Goal: Information Seeking & Learning: Find specific fact

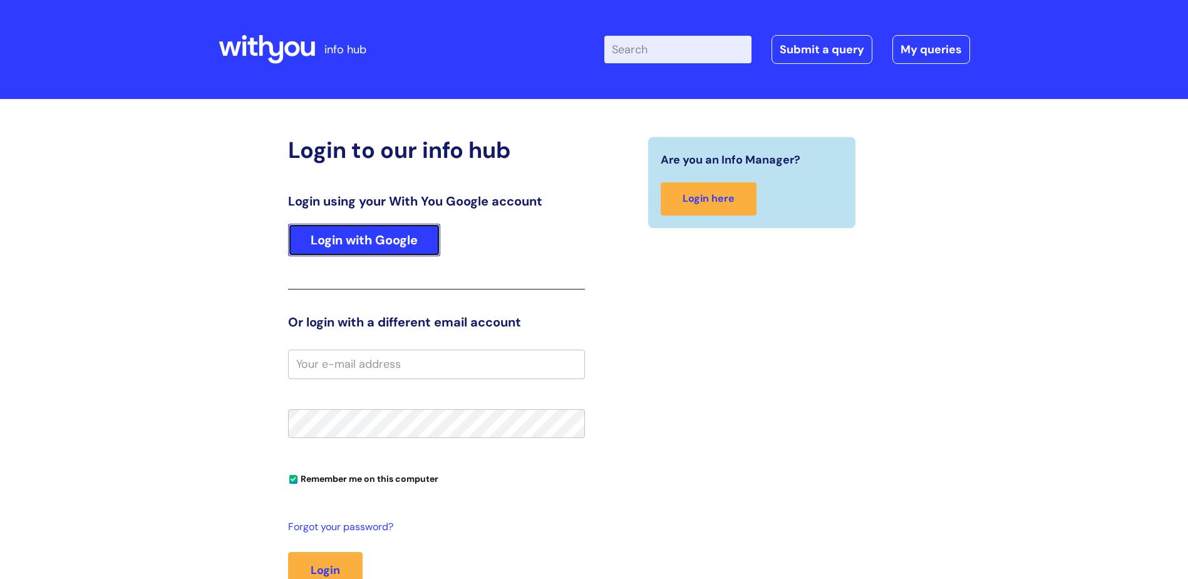
drag, startPoint x: 0, startPoint y: 0, endPoint x: 355, endPoint y: 227, distance: 421.4
click at [355, 227] on link "Login with Google" at bounding box center [364, 240] width 152 height 33
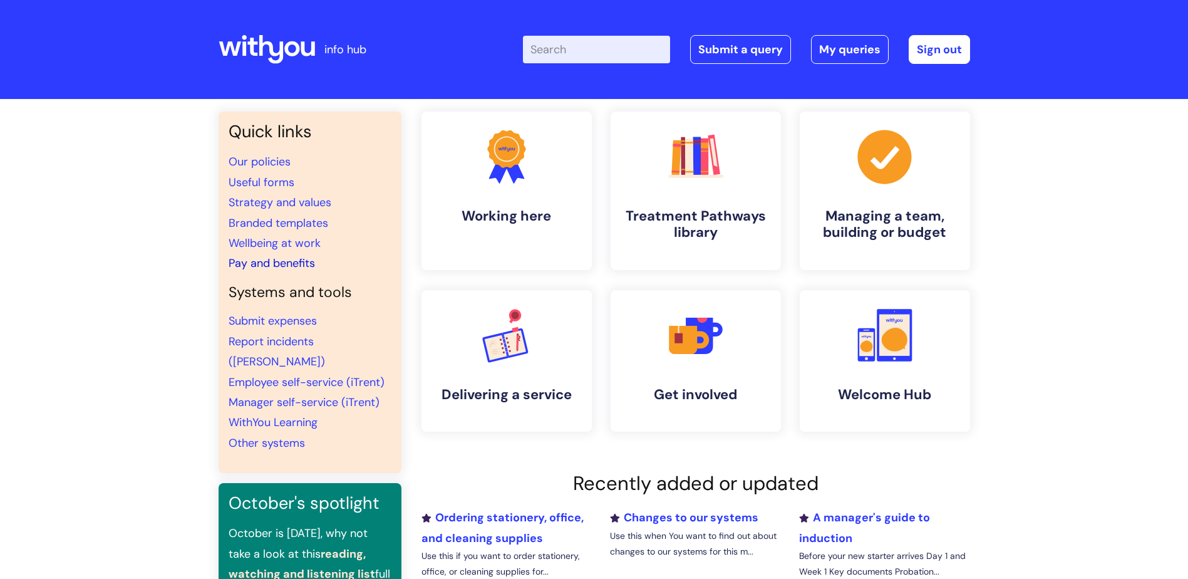
click at [281, 268] on link "Pay and benefits" at bounding box center [272, 263] width 86 height 15
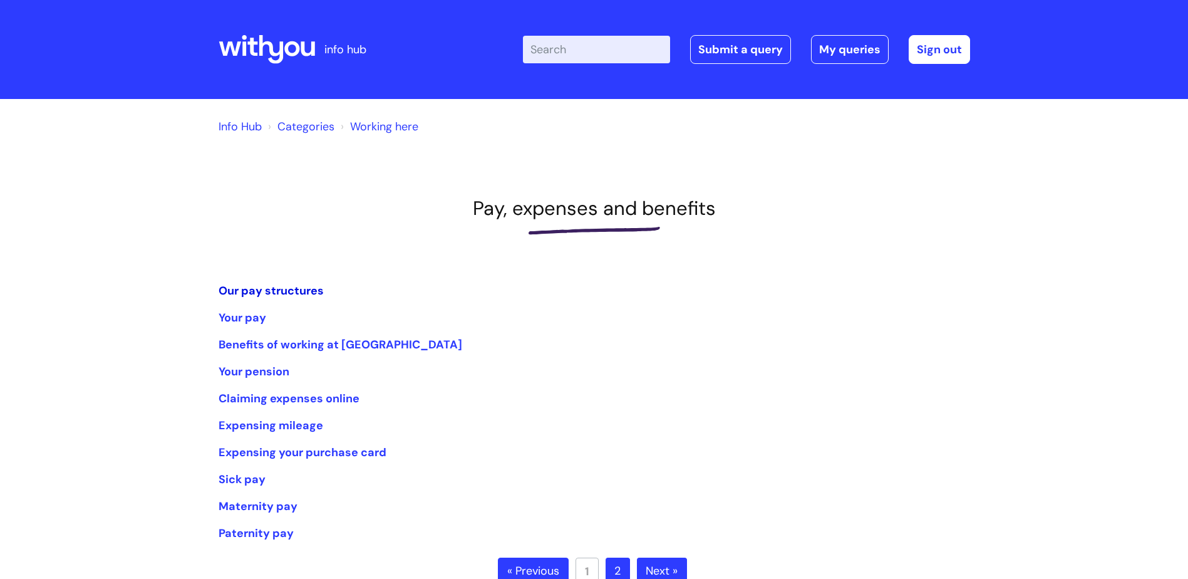
click at [285, 294] on link "Our pay structures" at bounding box center [271, 290] width 105 height 15
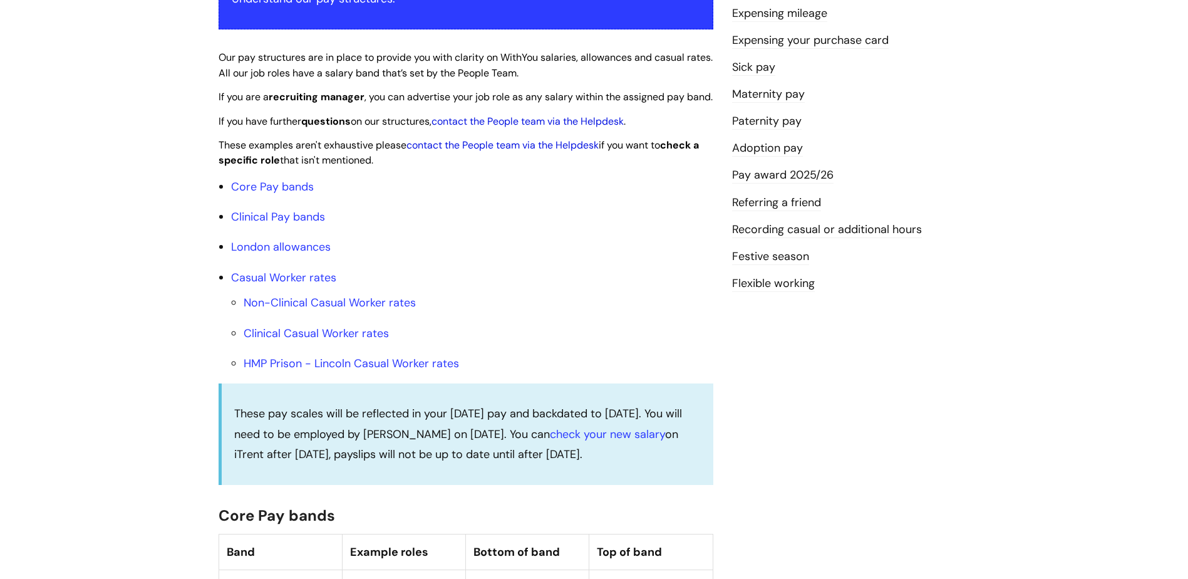
scroll to position [313, 0]
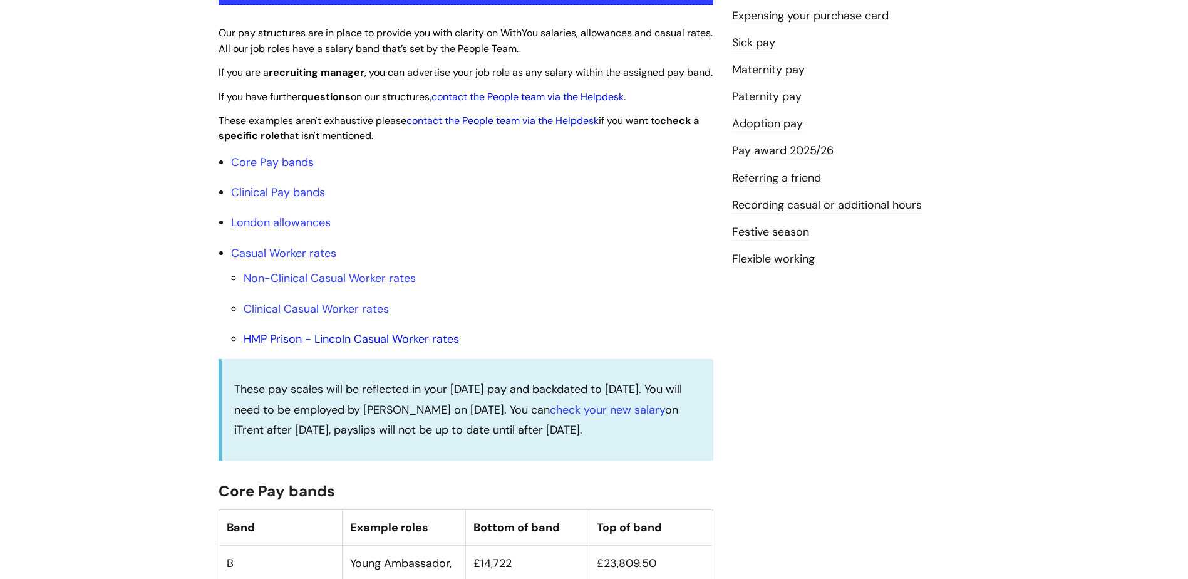
click at [381, 346] on link "HMP Prison - Lincoln Casual Worker rates" at bounding box center [351, 338] width 215 height 15
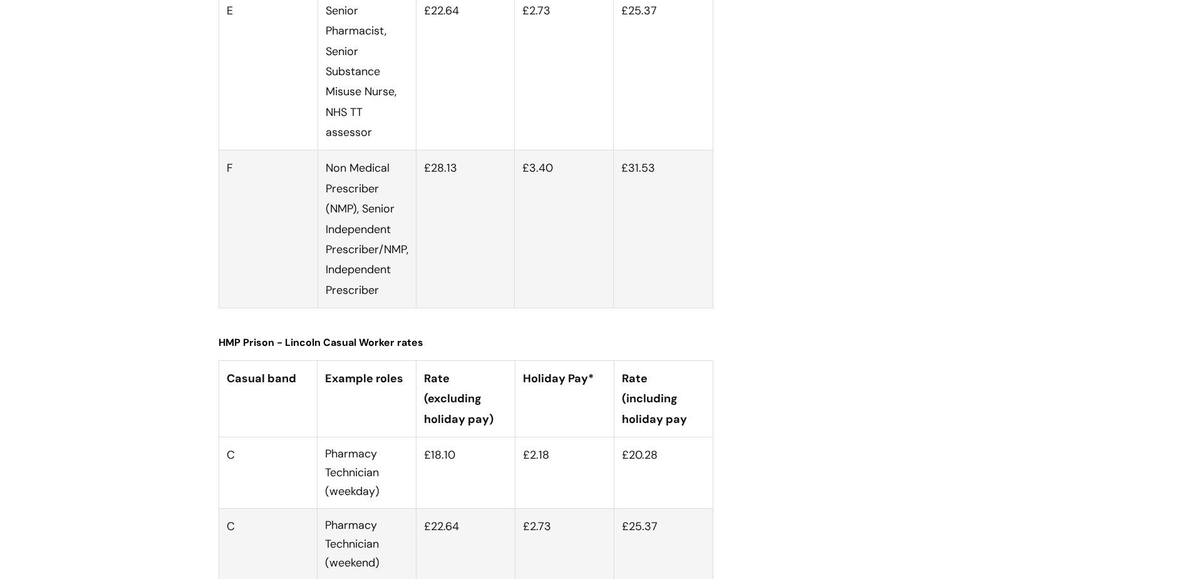
scroll to position [4375, 0]
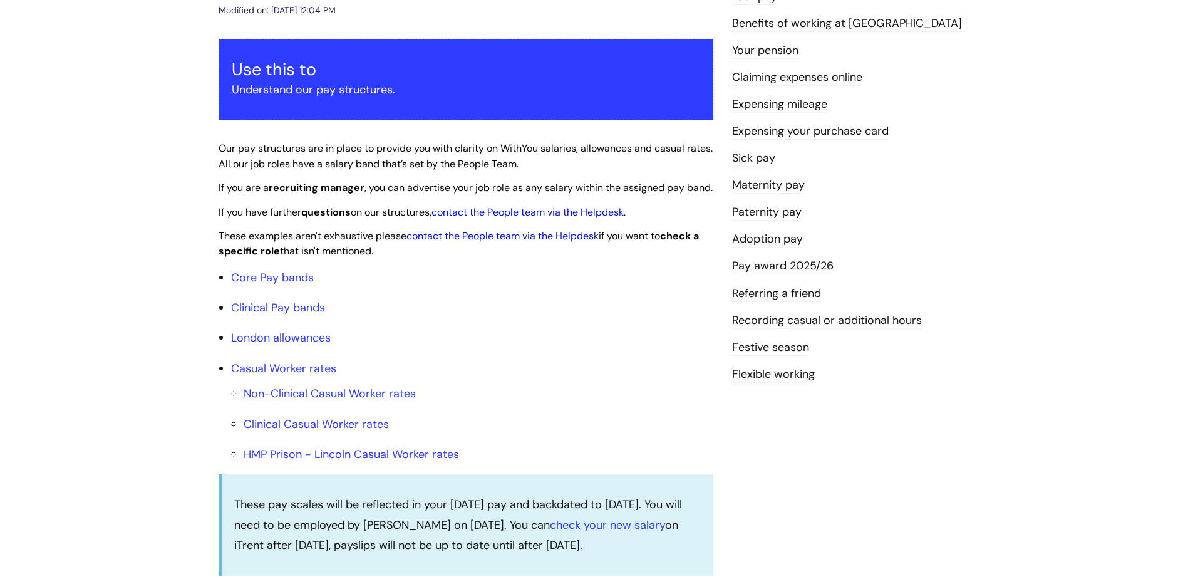
scroll to position [188, 0]
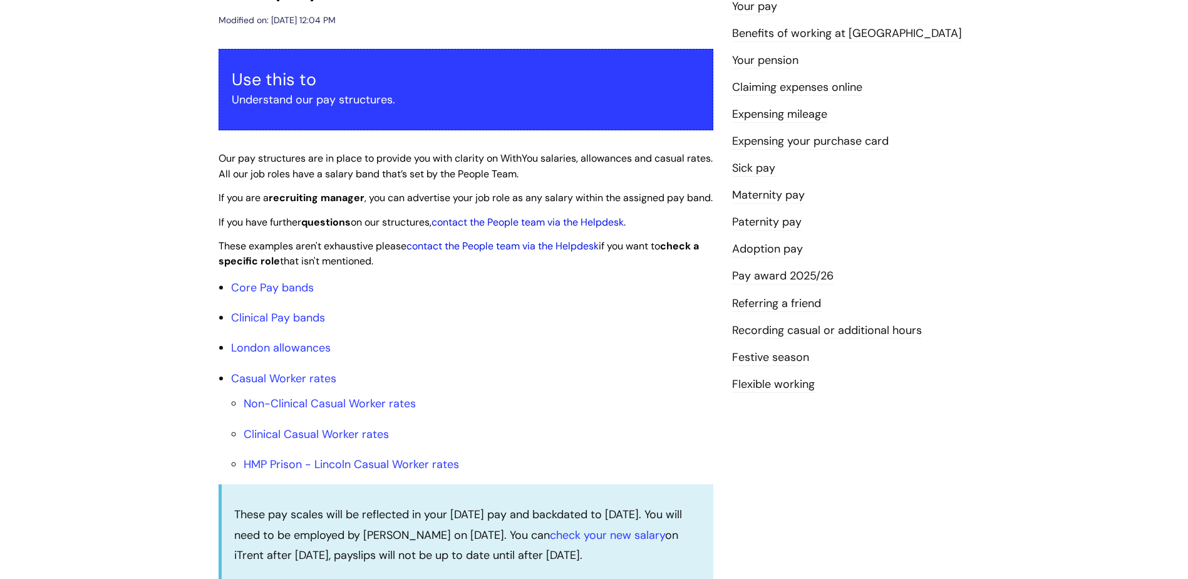
click at [767, 279] on link "Pay award 2025/26" at bounding box center [782, 276] width 101 height 16
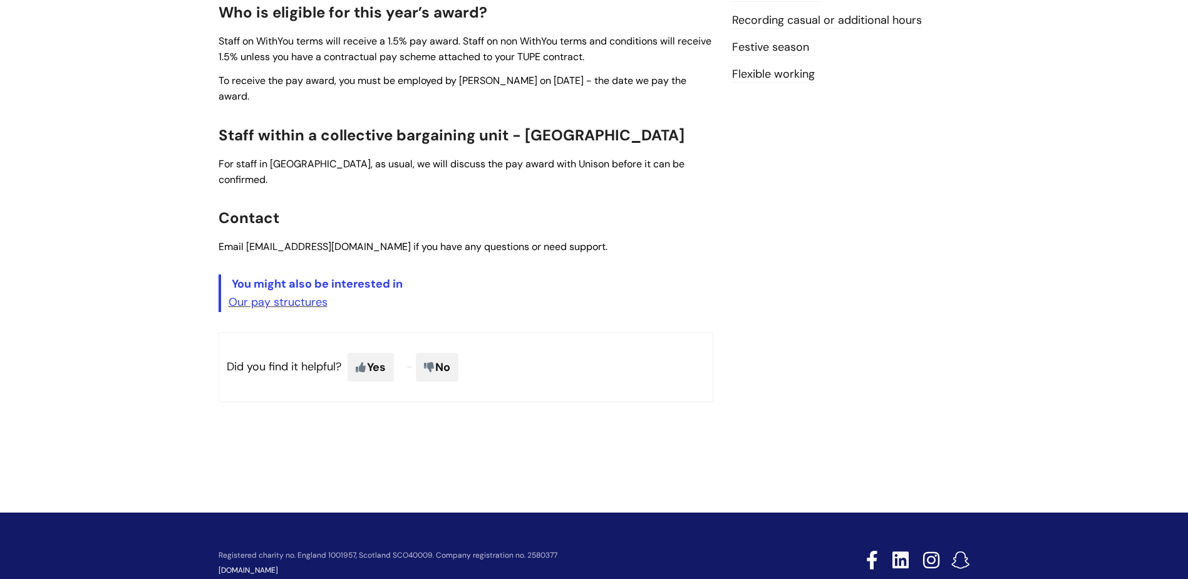
scroll to position [501, 0]
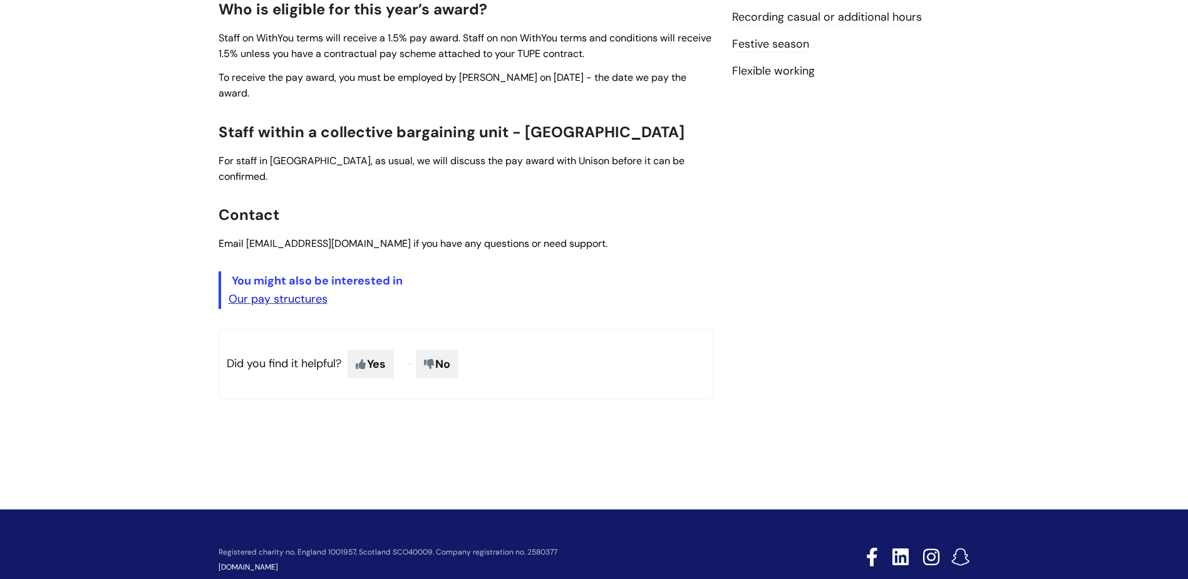
click at [312, 291] on link "Our pay structures" at bounding box center [278, 298] width 99 height 15
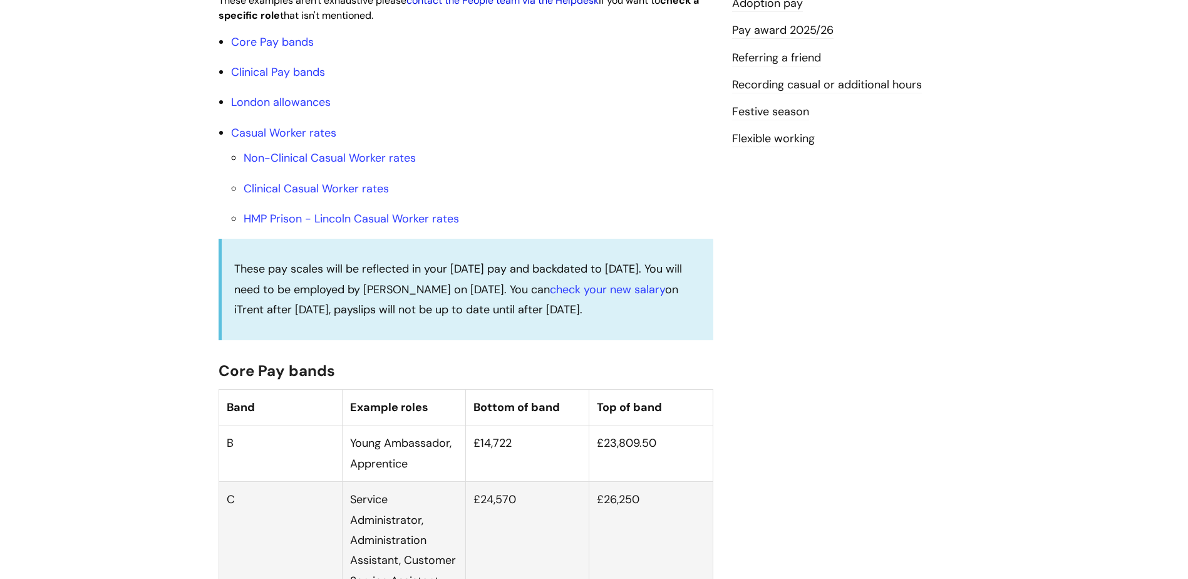
scroll to position [438, 0]
